Goal: Information Seeking & Learning: Learn about a topic

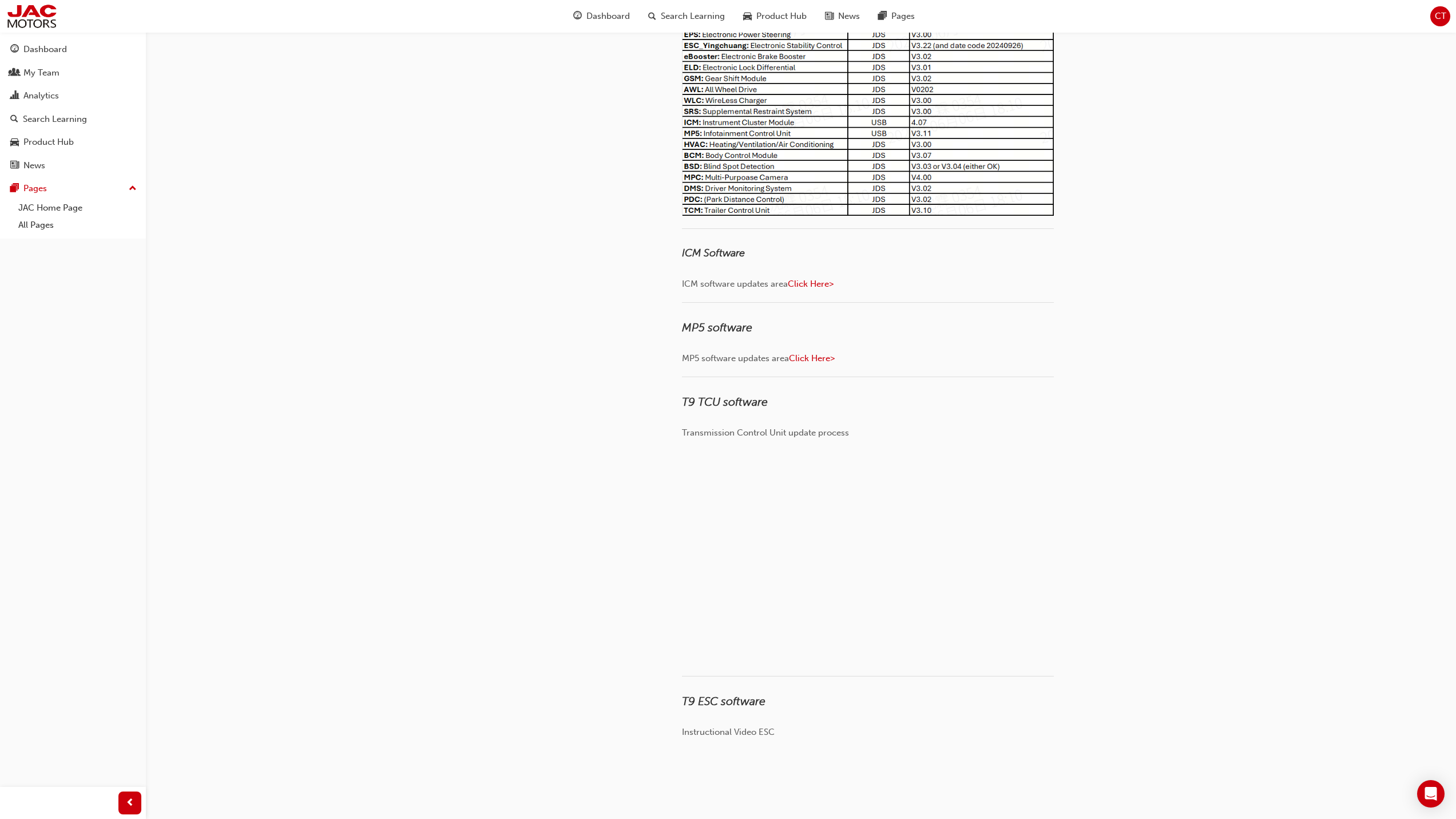
scroll to position [22, 0]
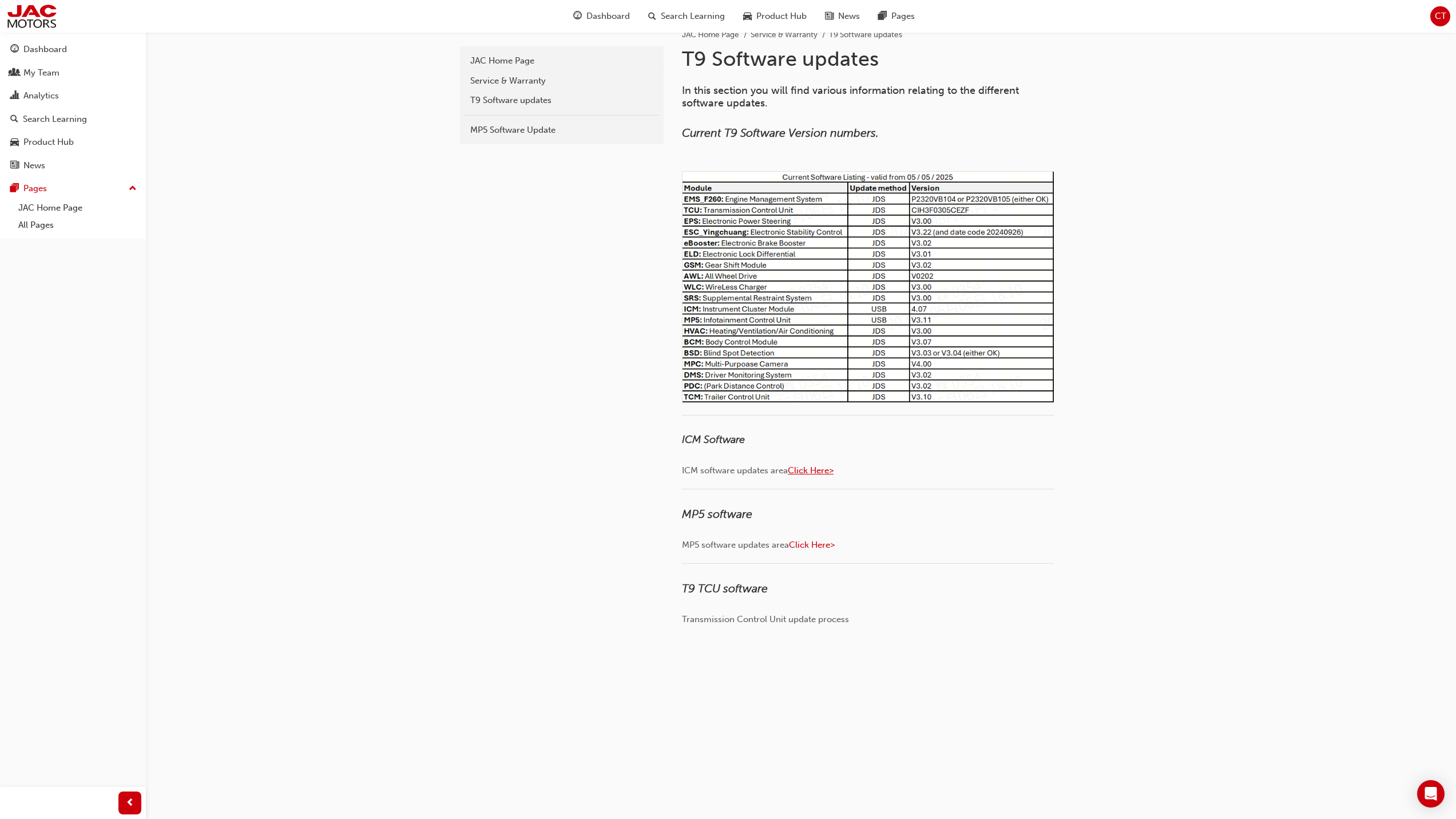
click at [809, 470] on span "Click Here>" at bounding box center [810, 470] width 46 height 10
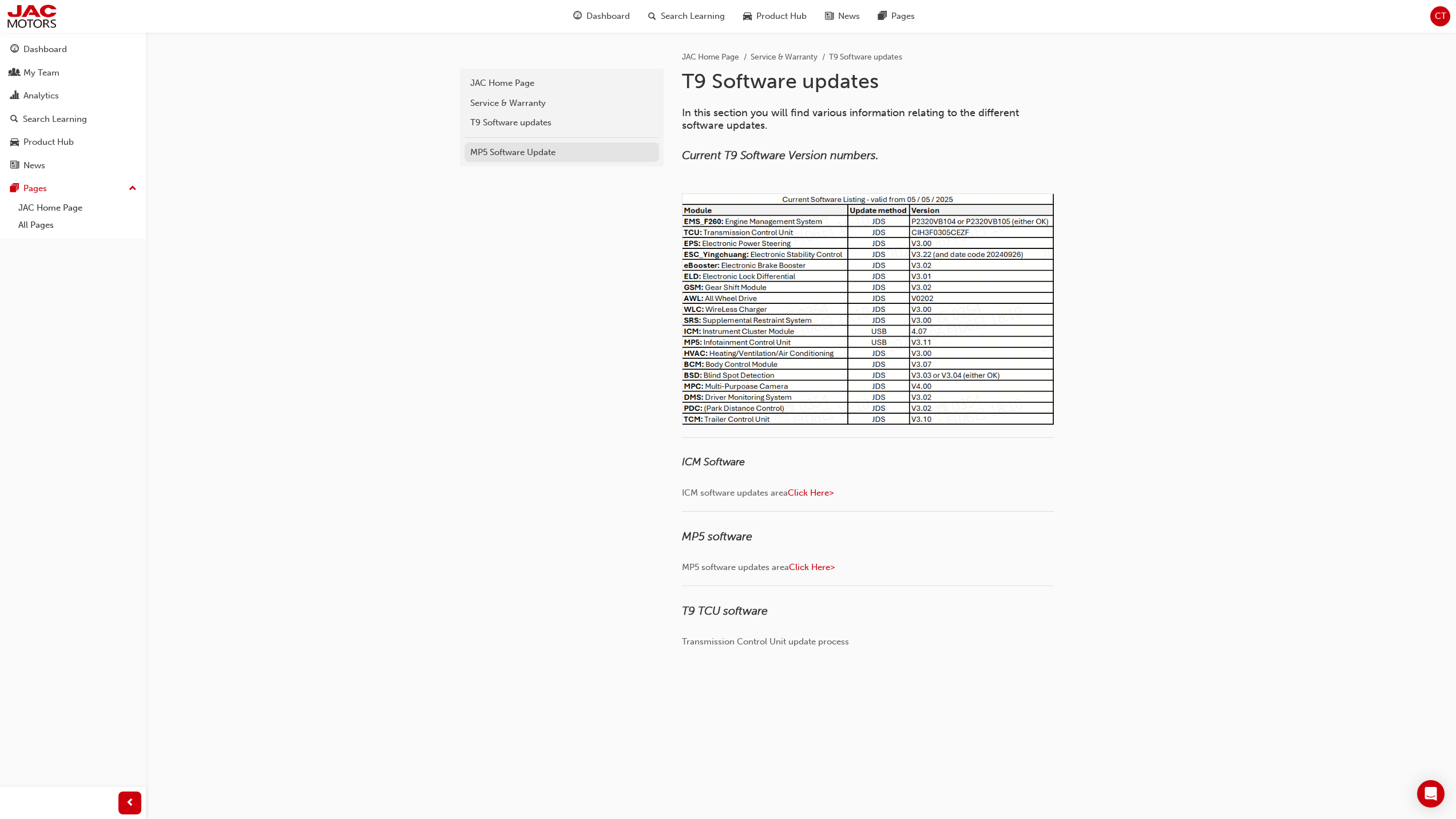
click at [542, 149] on div "MP5 Software Update" at bounding box center [562, 152] width 183 height 13
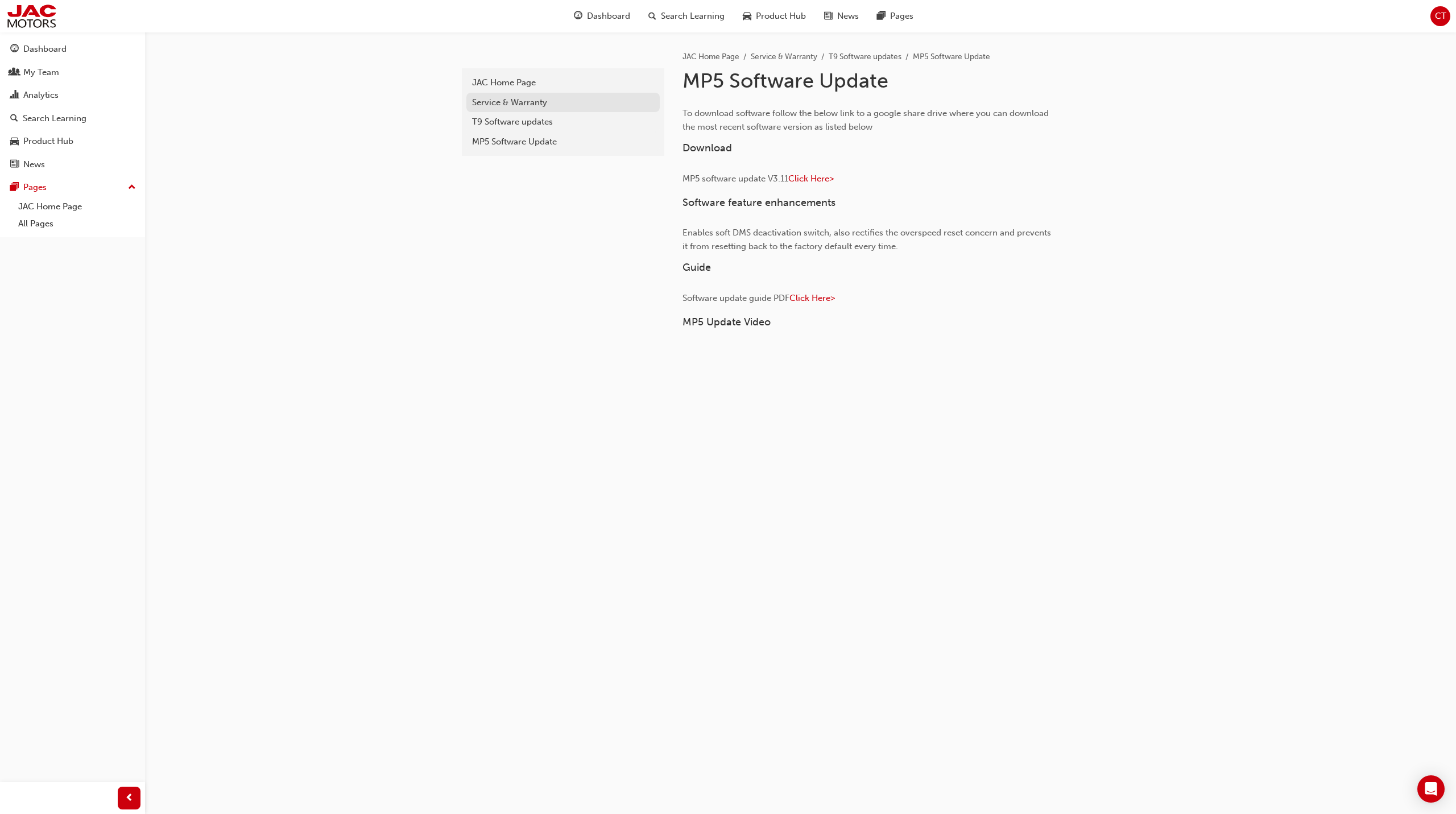
click at [547, 104] on div "Service & Warranty" at bounding box center [563, 103] width 182 height 13
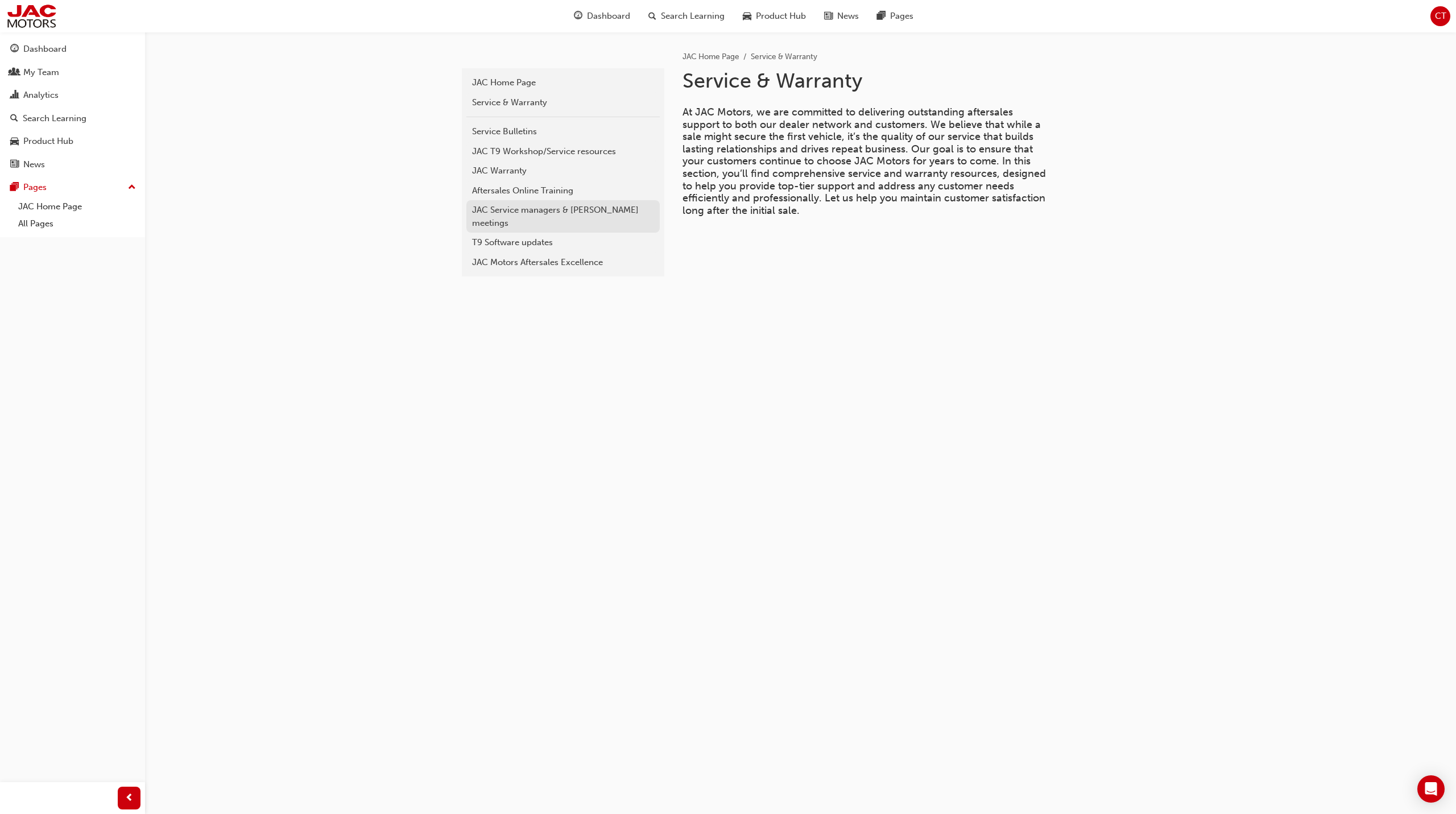
click at [556, 214] on div "JAC Service managers & [PERSON_NAME] meetings" at bounding box center [563, 216] width 182 height 26
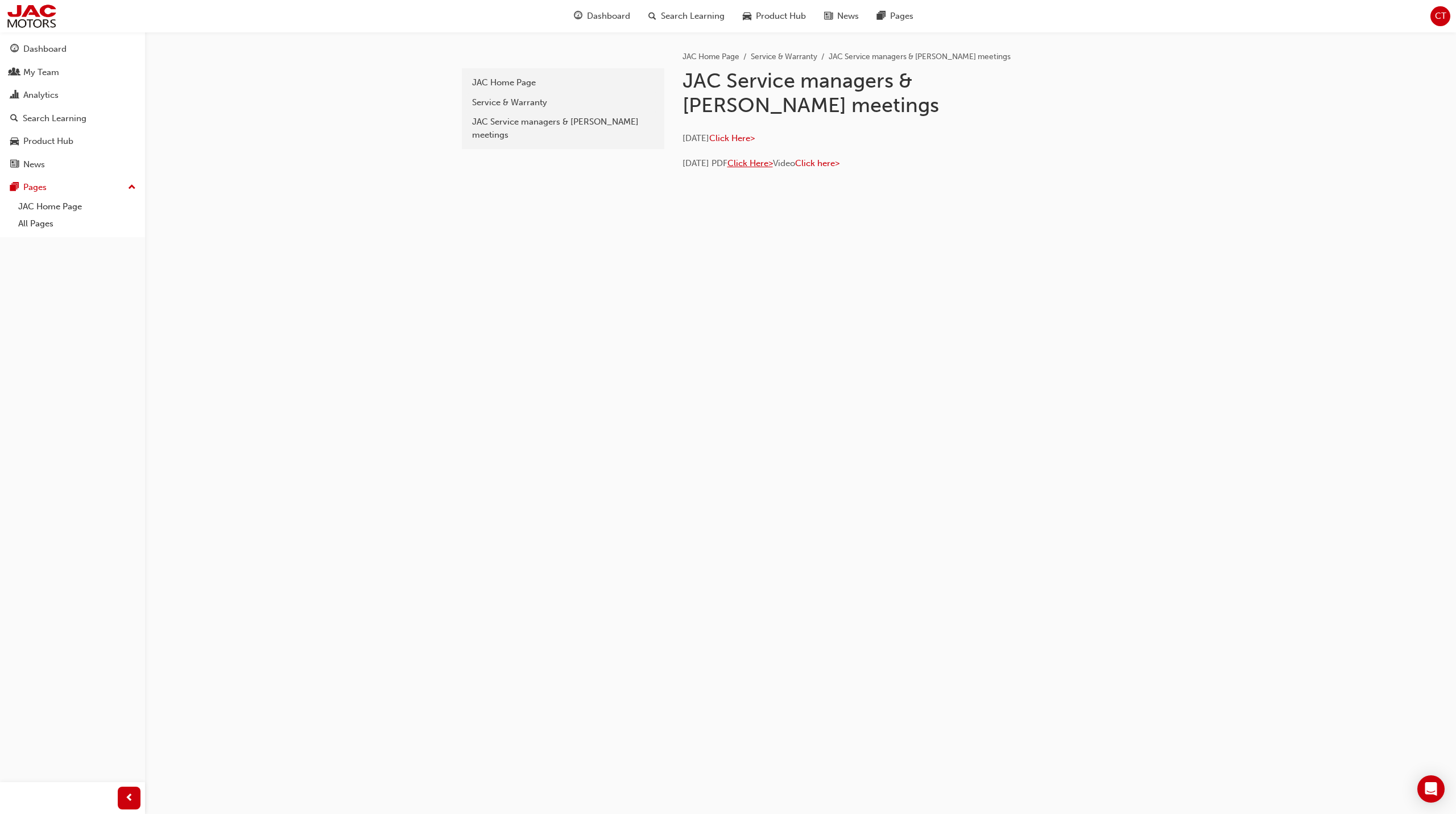
click at [757, 163] on span "Click Here>" at bounding box center [750, 163] width 45 height 10
